Goal: Task Accomplishment & Management: Use online tool/utility

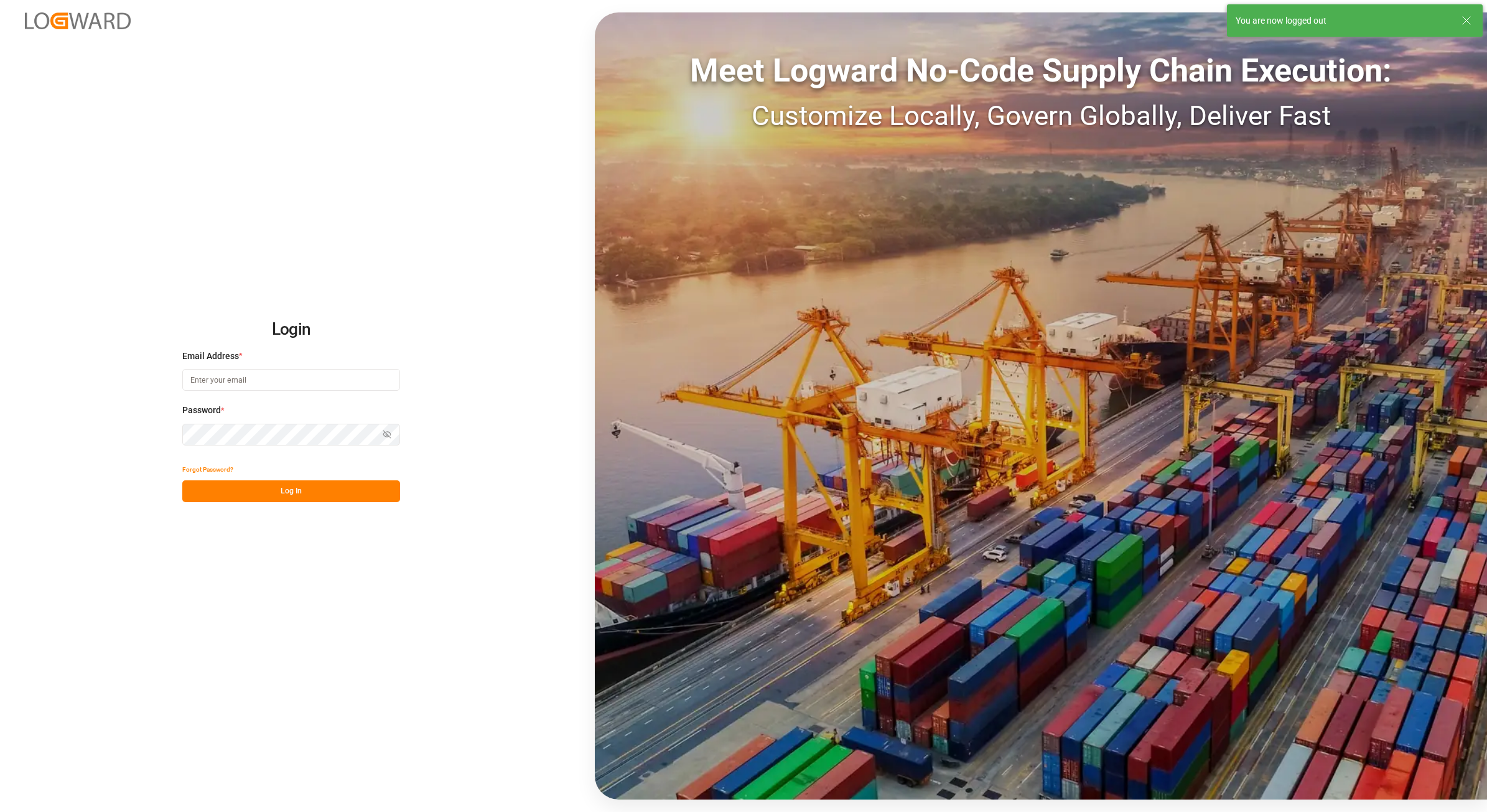
type input "[PERSON_NAME][EMAIL_ADDRESS][PERSON_NAME][DOMAIN_NAME]"
click at [260, 487] on button "Log In" at bounding box center [291, 491] width 218 height 21
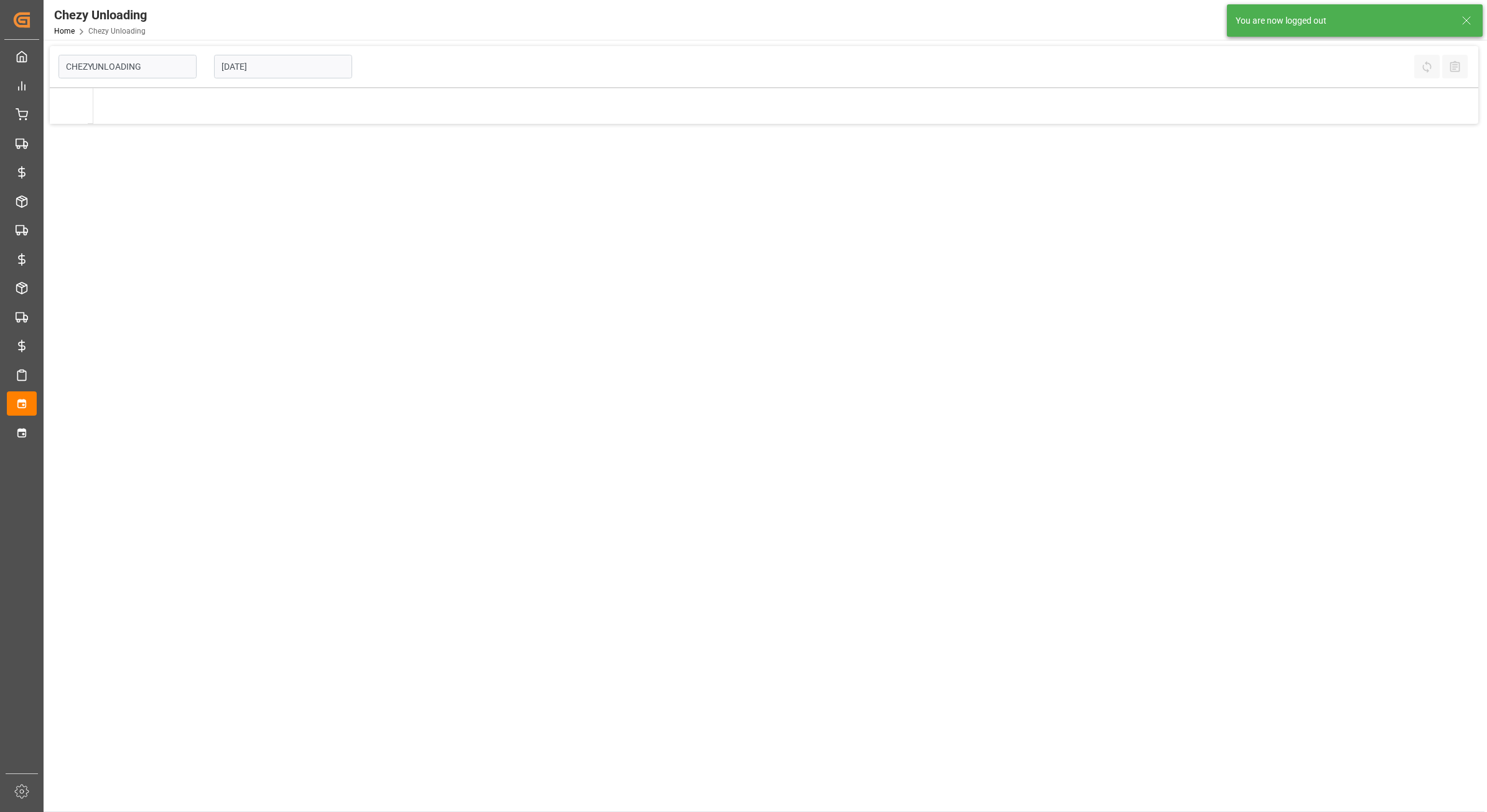
type input "Chezy Unloading"
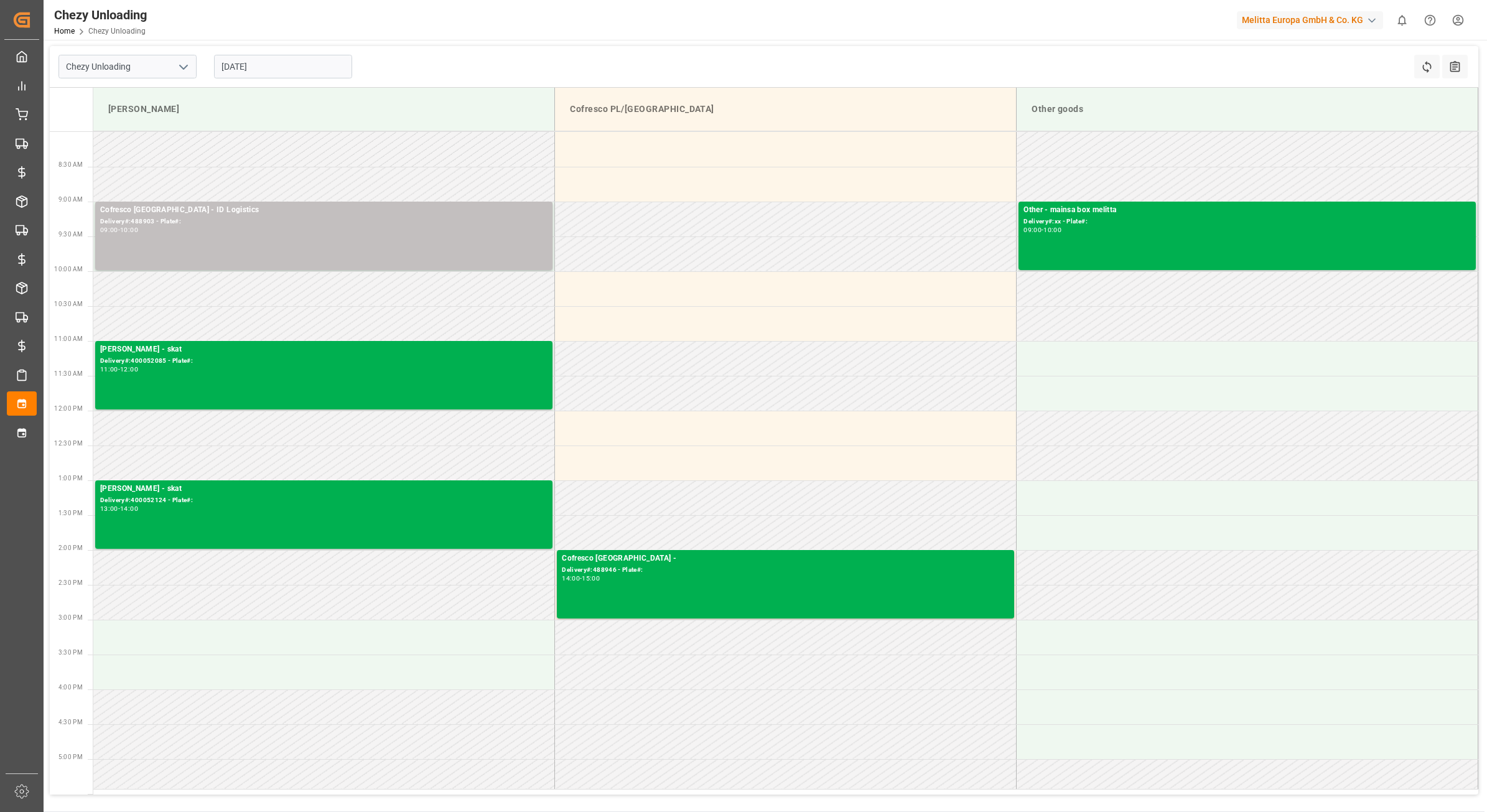
click at [257, 69] on input "[DATE]" at bounding box center [282, 66] width 138 height 24
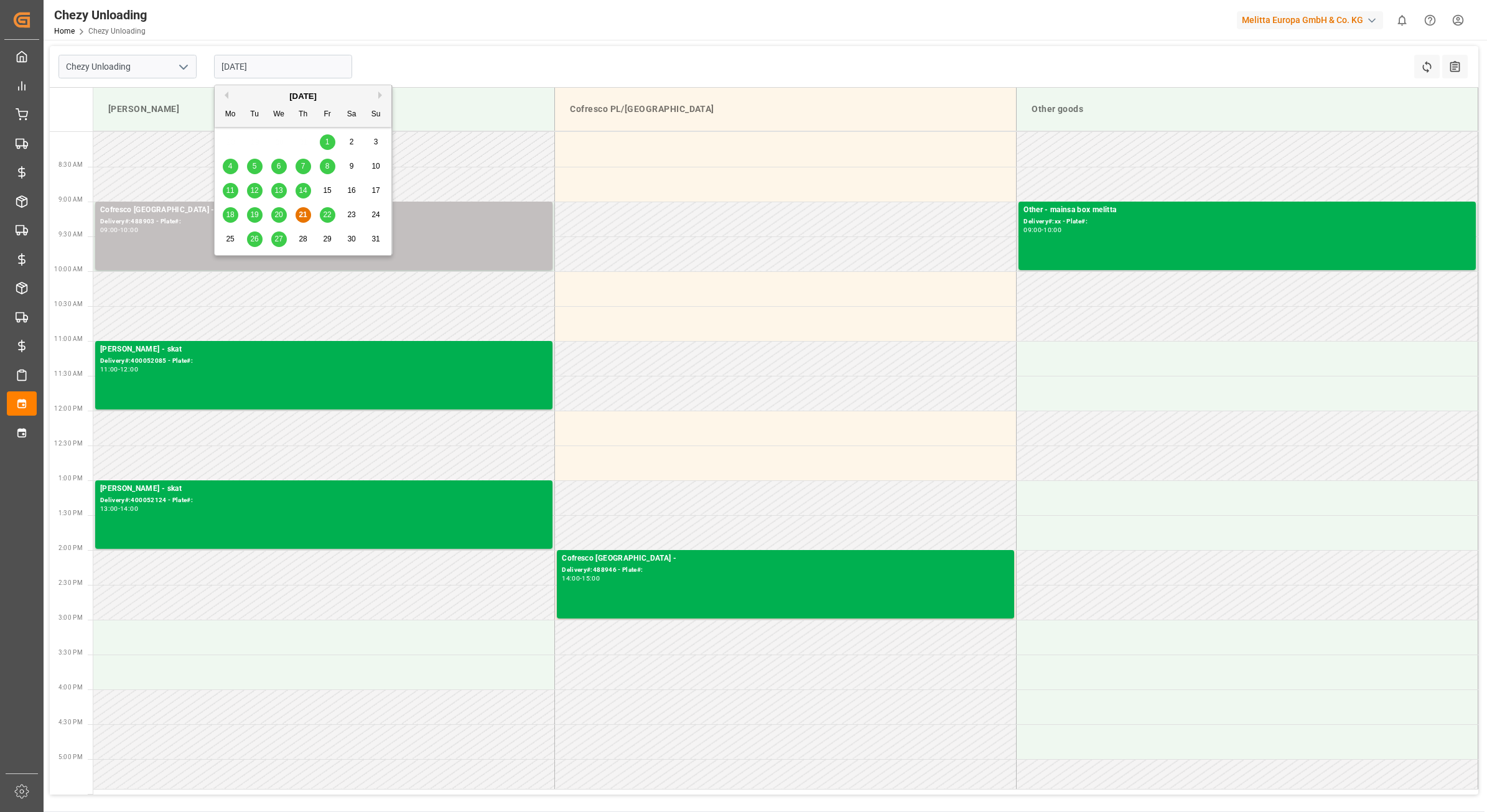
click at [284, 238] on div "27" at bounding box center [279, 239] width 16 height 15
type input "[DATE]"
